Goal: Transaction & Acquisition: Purchase product/service

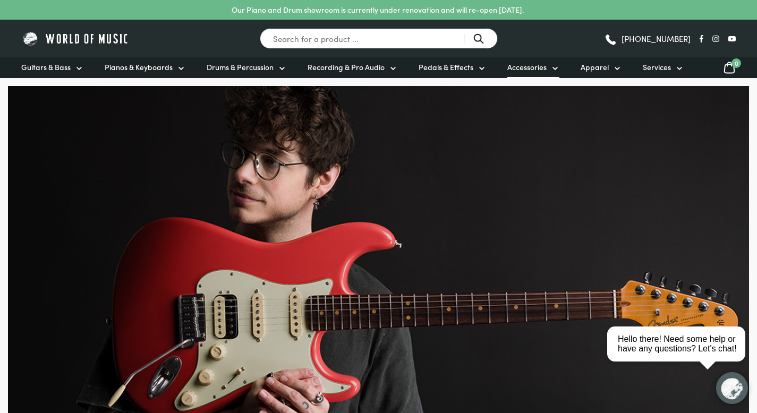
click at [538, 66] on span "Accessories" at bounding box center [526, 67] width 39 height 11
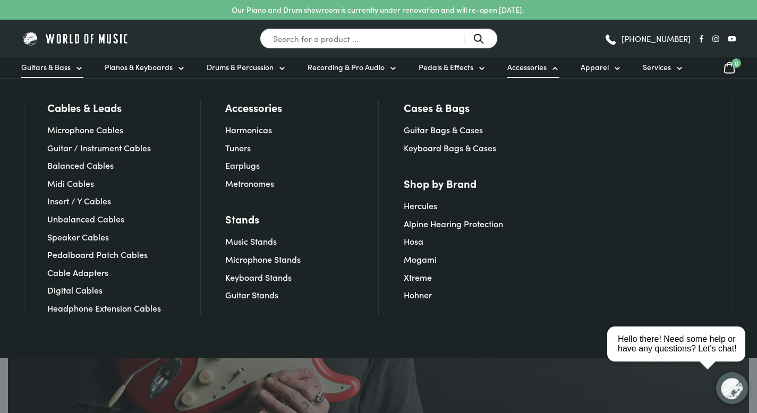
click at [75, 68] on icon at bounding box center [79, 68] width 8 height 8
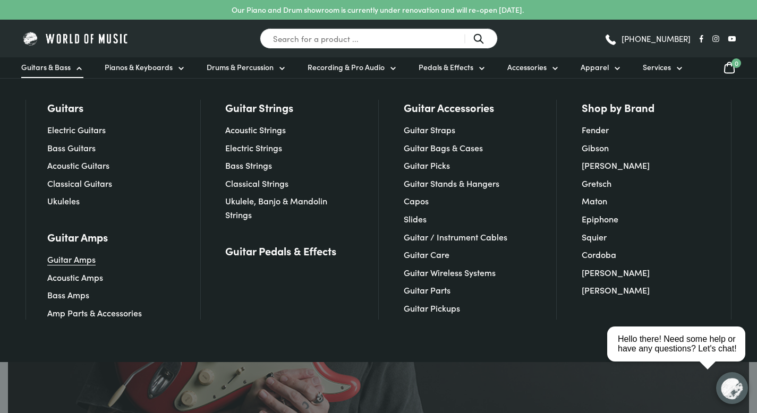
click at [87, 259] on link "Guitar Amps" at bounding box center [71, 259] width 48 height 12
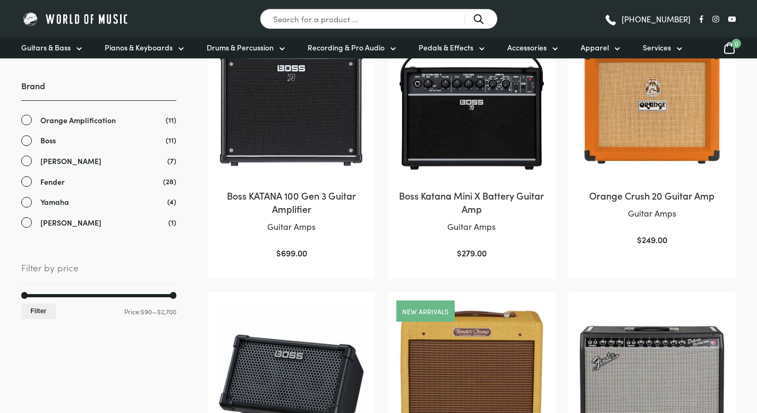
scroll to position [275, 0]
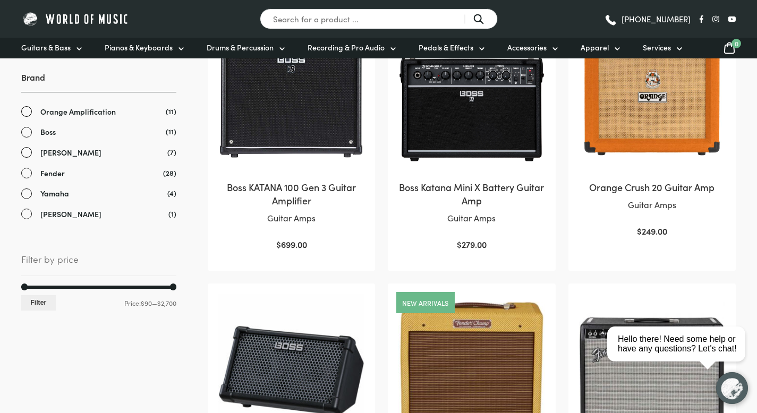
click at [28, 196] on link "Yamaha" at bounding box center [98, 193] width 155 height 12
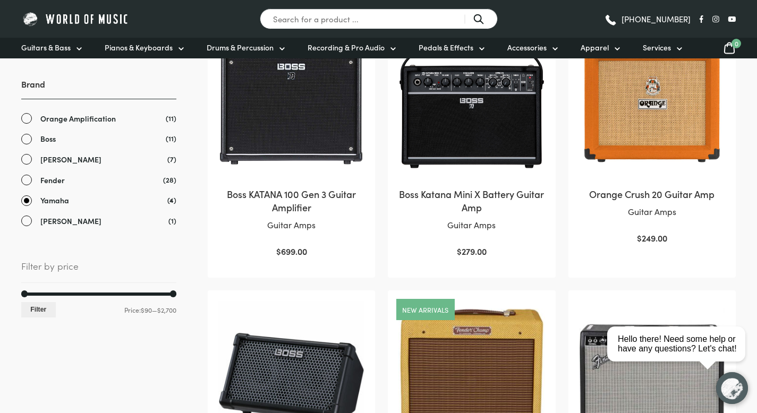
scroll to position [269, 0]
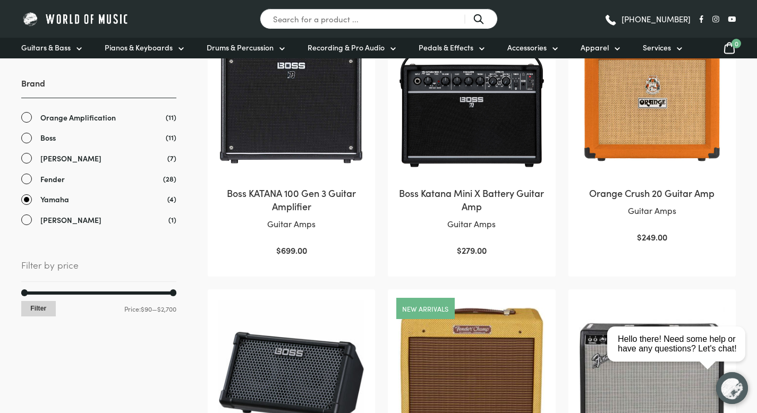
click at [35, 313] on button "Filter" at bounding box center [38, 308] width 35 height 15
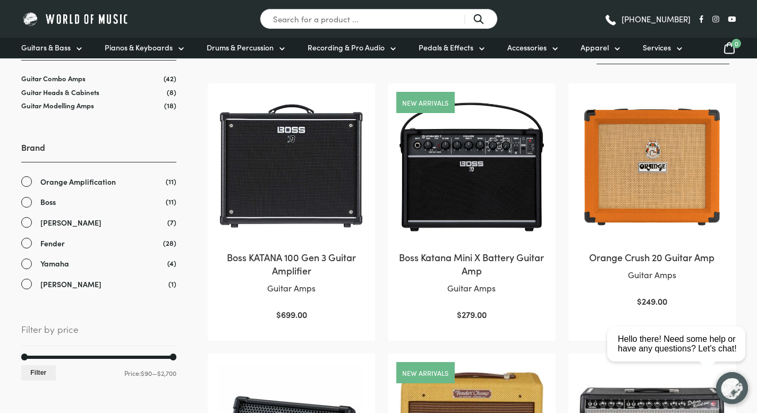
scroll to position [217, 0]
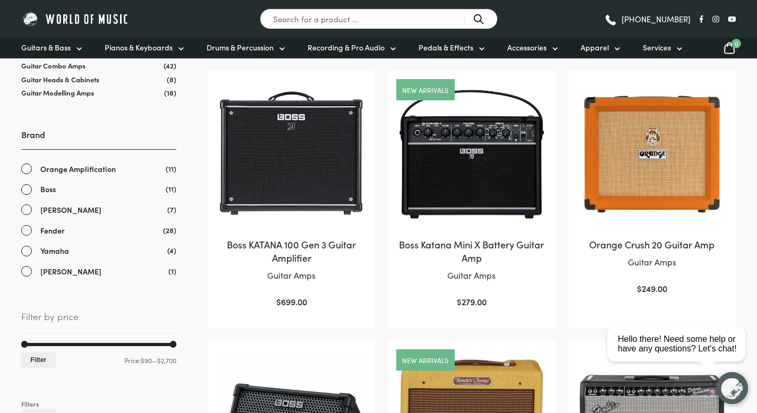
click at [27, 251] on link "Yamaha" at bounding box center [98, 251] width 155 height 12
click at [45, 364] on button "Filter" at bounding box center [38, 360] width 35 height 15
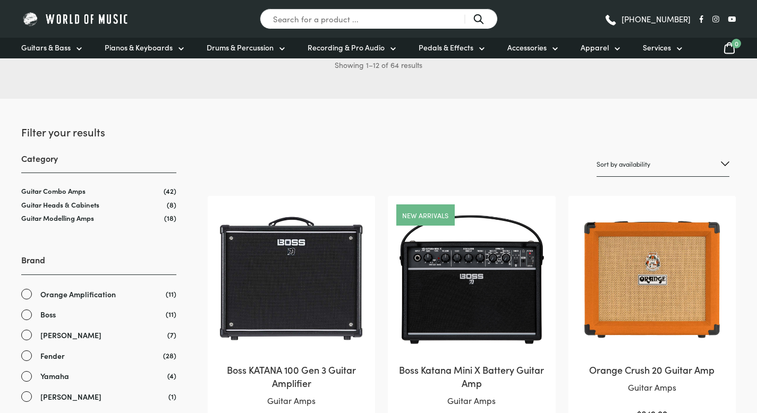
scroll to position [109, 0]
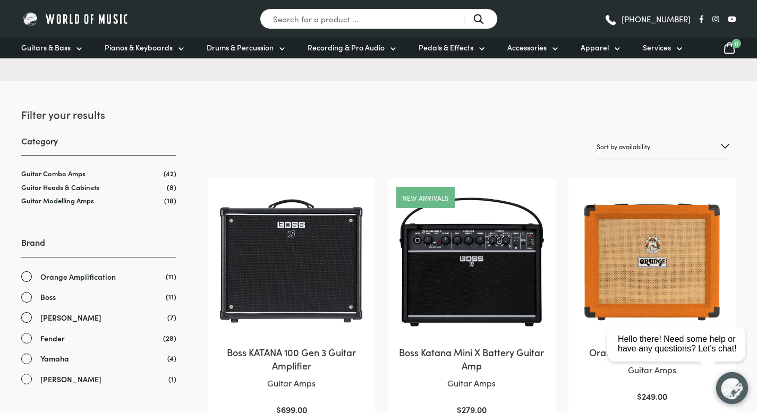
click at [26, 363] on link "Yamaha" at bounding box center [98, 359] width 155 height 12
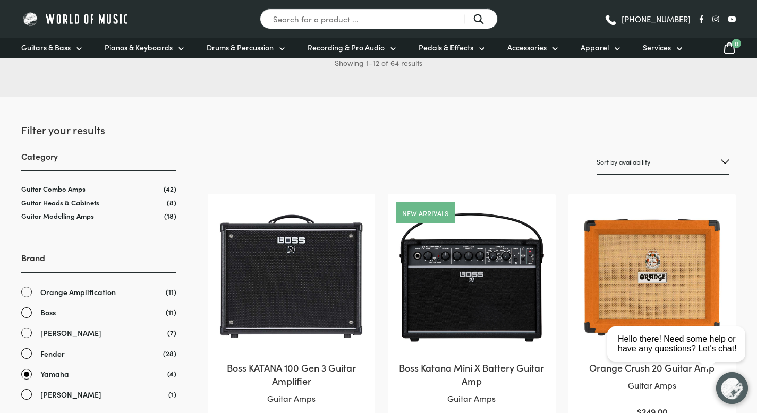
scroll to position [88, 0]
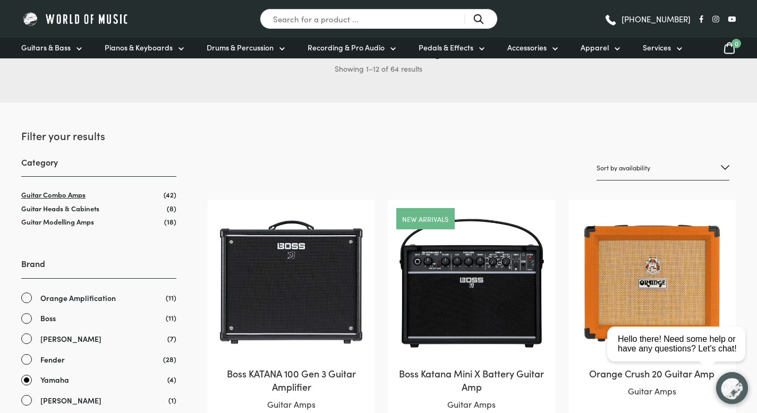
click at [65, 193] on link "Guitar Combo Amps" at bounding box center [53, 195] width 64 height 10
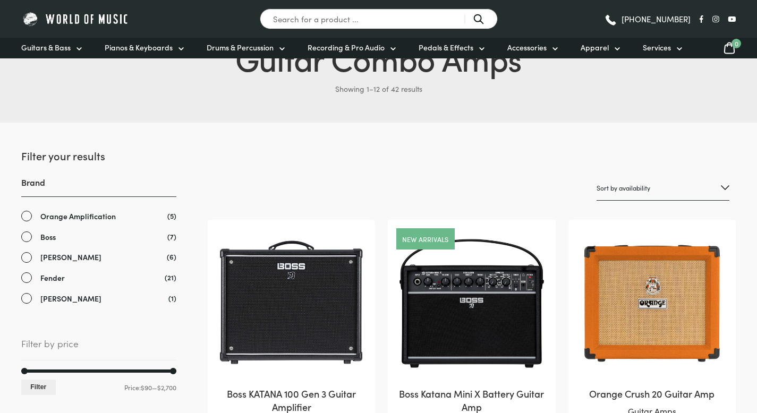
scroll to position [93, 0]
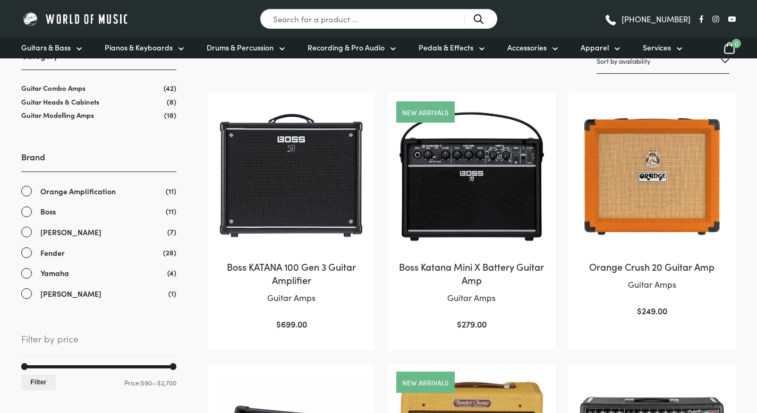
scroll to position [195, 0]
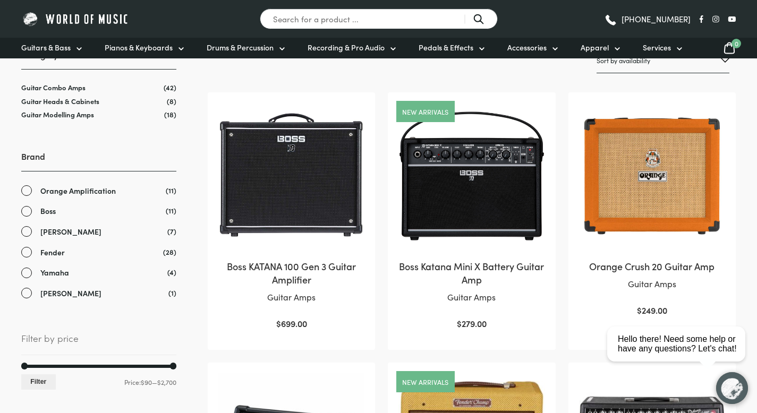
click at [28, 270] on link "Yamaha" at bounding box center [98, 273] width 155 height 12
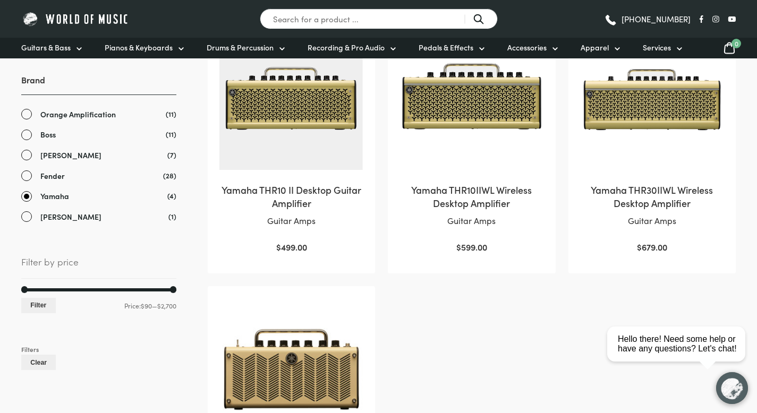
scroll to position [252, 0]
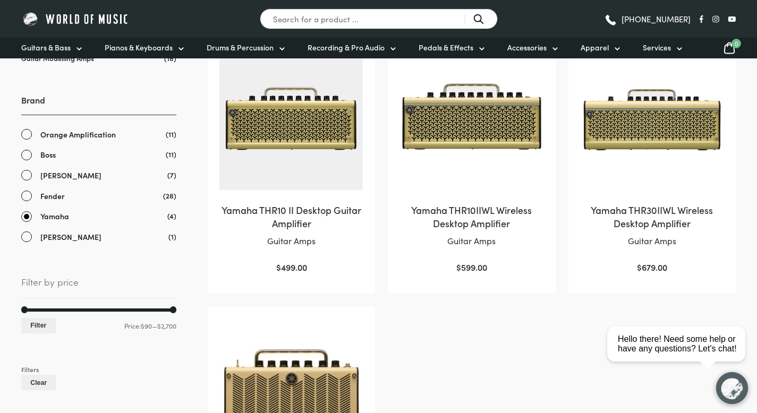
click at [285, 207] on h2 "Yamaha THR10 II Desktop Guitar Amplifier" at bounding box center [291, 216] width 146 height 27
